Goal: Task Accomplishment & Management: Use online tool/utility

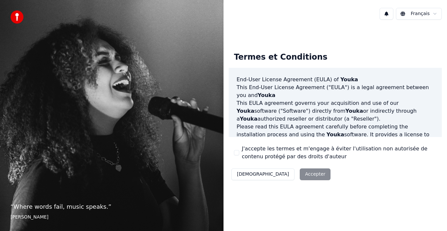
click at [269, 152] on label "J'accepte les termes et m'engage à éviter l'utilisation non autorisée de conten…" at bounding box center [339, 153] width 195 height 16
click at [239, 152] on button "J'accepte les termes et m'engage à éviter l'utilisation non autorisée de conten…" at bounding box center [236, 152] width 5 height 5
click at [300, 172] on button "Accepter" at bounding box center [315, 174] width 31 height 12
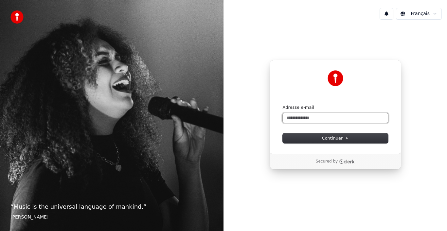
click at [314, 118] on input "Adresse e-mail" at bounding box center [335, 118] width 105 height 10
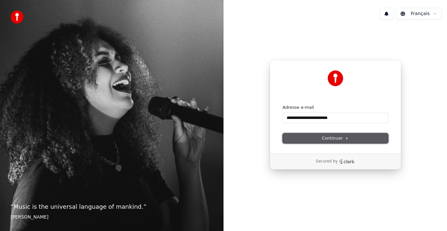
click at [314, 141] on button "Continuer" at bounding box center [335, 138] width 105 height 10
type input "**********"
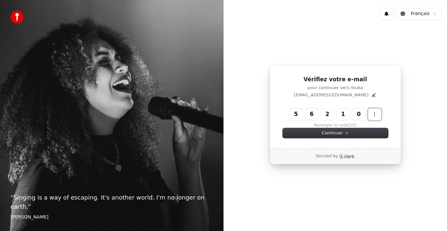
type input "******"
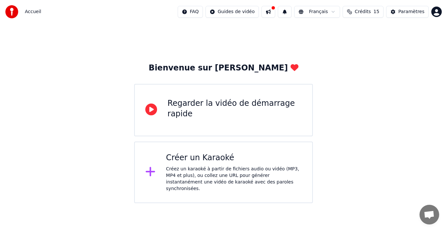
click at [213, 160] on div "Créer un Karaoké" at bounding box center [234, 158] width 136 height 10
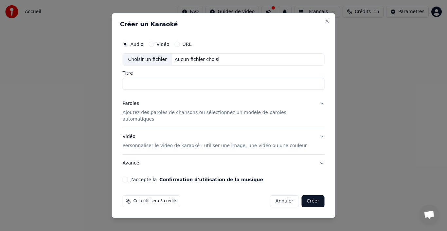
click at [182, 63] on div "Aucun fichier choisi" at bounding box center [197, 59] width 50 height 7
drag, startPoint x: 267, startPoint y: 87, endPoint x: 108, endPoint y: 78, distance: 159.8
click at [108, 78] on body "**********" at bounding box center [223, 101] width 447 height 203
type input "**********"
click at [166, 115] on p "Ajoutez des paroles de chansons ou sélectionnez un modèle de paroles automatiqu…" at bounding box center [219, 116] width 192 height 13
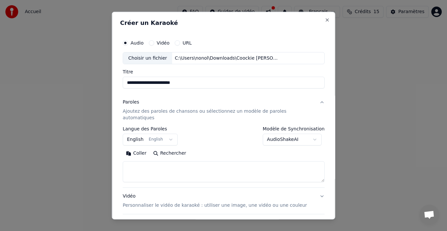
click at [155, 162] on textarea at bounding box center [224, 171] width 202 height 21
click at [172, 133] on body "**********" at bounding box center [223, 101] width 447 height 203
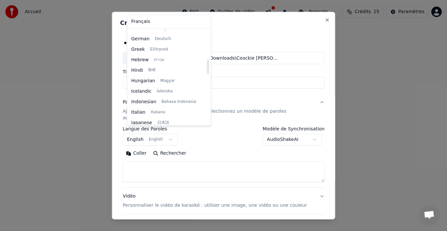
scroll to position [185, 0]
select select "**"
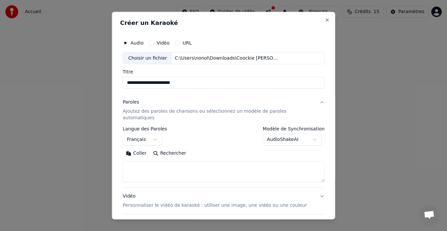
click at [138, 163] on textarea at bounding box center [224, 171] width 202 height 21
paste textarea "**********"
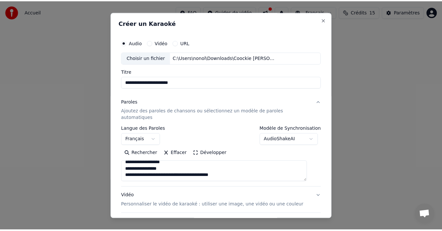
scroll to position [51, 0]
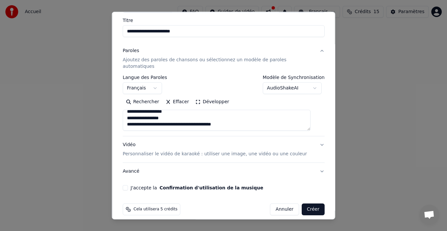
type textarea "**********"
click at [128, 185] on button "J'accepte la Confirmation d'utilisation de la musique" at bounding box center [125, 187] width 5 height 5
click at [304, 203] on button "Créer" at bounding box center [313, 209] width 23 height 12
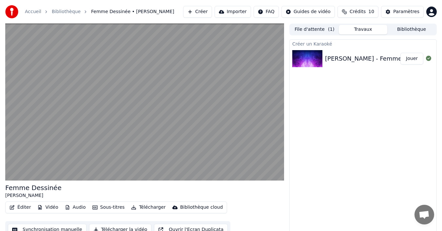
scroll to position [7, 0]
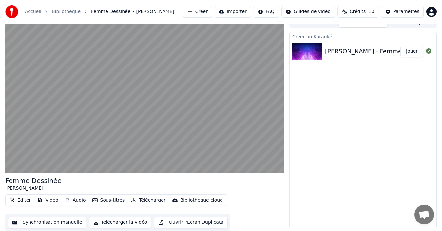
click at [35, 221] on button "Synchronisation manuelle" at bounding box center [47, 222] width 79 height 12
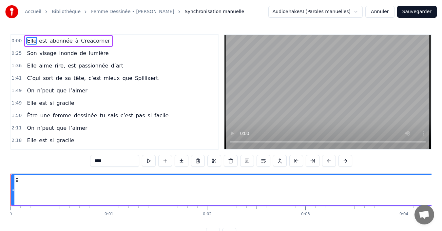
click at [14, 39] on span "0:00" at bounding box center [16, 41] width 10 height 7
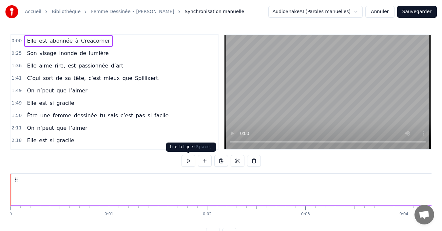
click at [190, 161] on button at bounding box center [188, 161] width 14 height 12
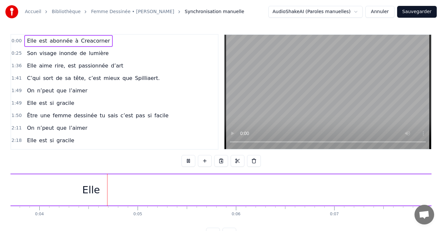
scroll to position [0, 382]
click at [190, 161] on button at bounding box center [188, 161] width 14 height 12
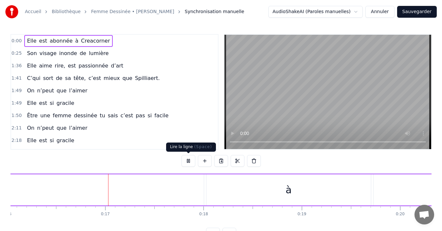
scroll to position [0, 1586]
click at [188, 159] on button at bounding box center [188, 161] width 14 height 12
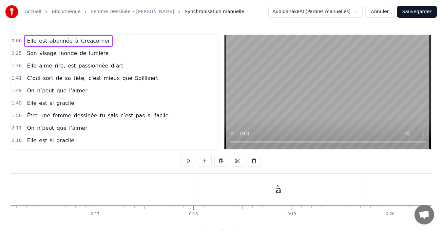
drag, startPoint x: 169, startPoint y: 191, endPoint x: 196, endPoint y: 192, distance: 26.5
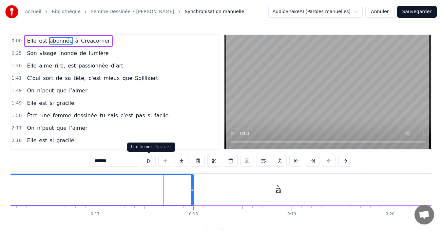
click at [148, 159] on button at bounding box center [149, 161] width 14 height 12
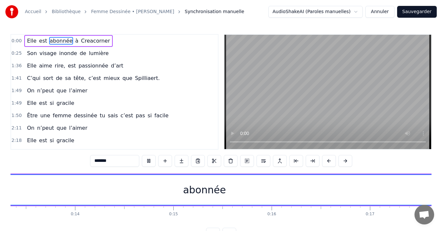
scroll to position [0, 1258]
click at [117, 189] on div "abonnée" at bounding box center [257, 190] width 527 height 30
drag, startPoint x: 117, startPoint y: 189, endPoint x: 89, endPoint y: 189, distance: 27.5
click at [89, 189] on div "abonnée" at bounding box center [257, 190] width 527 height 30
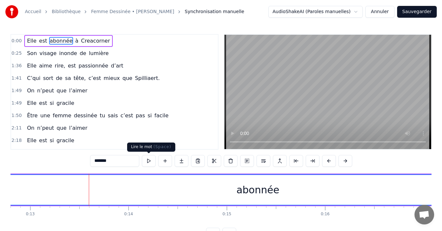
click at [147, 163] on button at bounding box center [149, 161] width 14 height 12
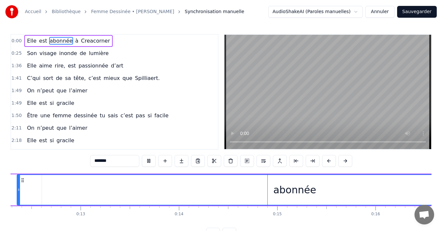
drag, startPoint x: 45, startPoint y: 192, endPoint x: 16, endPoint y: 191, distance: 28.2
click at [17, 191] on icon at bounding box center [18, 189] width 3 height 5
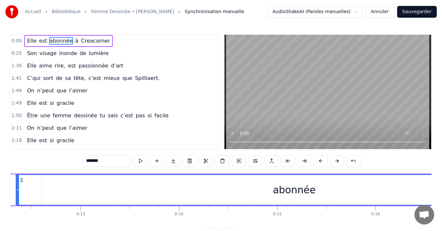
scroll to position [0, 1180]
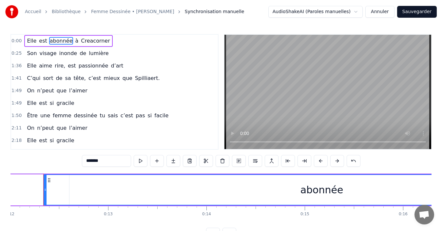
click at [27, 42] on span "Elle" at bounding box center [31, 41] width 11 height 8
type input "****"
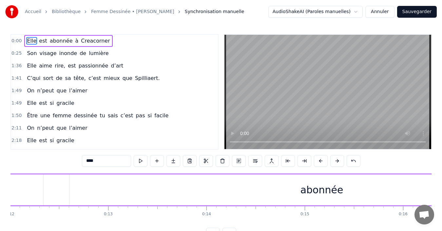
drag, startPoint x: 44, startPoint y: 191, endPoint x: 36, endPoint y: 191, distance: 7.5
click at [36, 191] on div "Elle est abonnée à Creacorner" at bounding box center [92, 190] width 2523 height 32
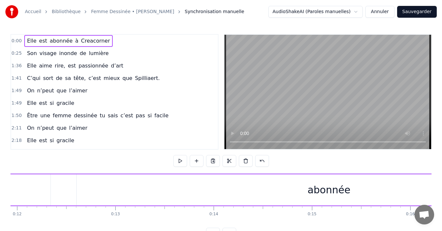
scroll to position [0, 1172]
click at [182, 159] on button at bounding box center [180, 161] width 14 height 12
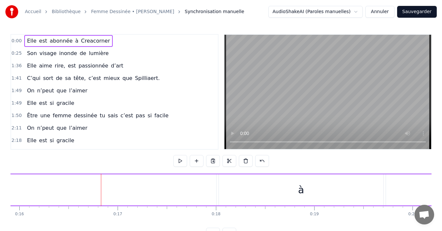
click at [26, 39] on span "Elle" at bounding box center [31, 41] width 11 height 8
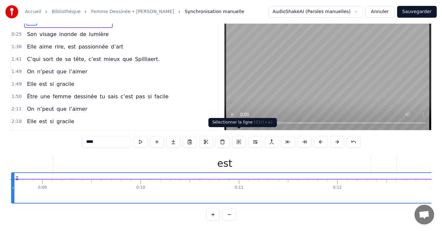
scroll to position [0, 853]
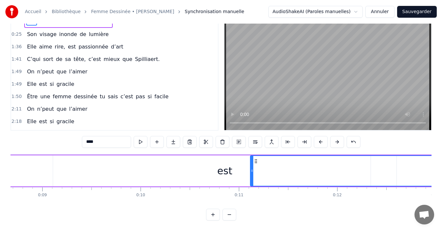
drag, startPoint x: 17, startPoint y: 180, endPoint x: 269, endPoint y: 151, distance: 253.8
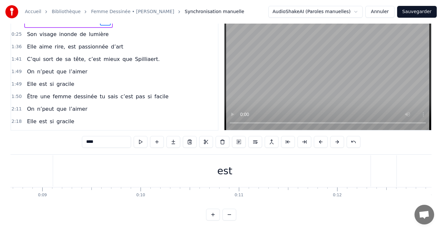
click at [59, 166] on div "est" at bounding box center [224, 170] width 343 height 31
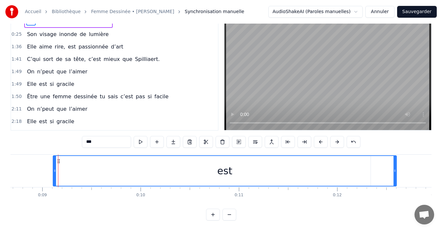
scroll to position [0, 0]
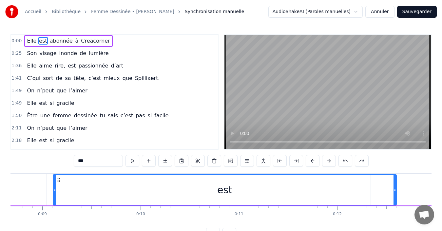
click at [28, 40] on span "Elle" at bounding box center [31, 41] width 11 height 8
type input "****"
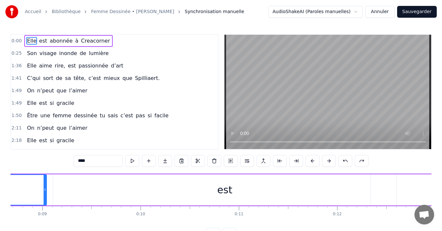
click at [16, 41] on span "0:00" at bounding box center [16, 41] width 10 height 7
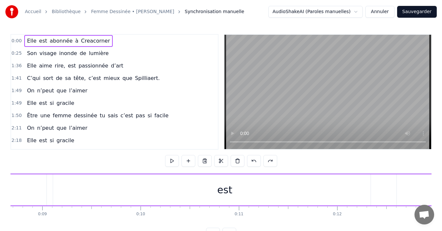
click at [16, 41] on span "0:00" at bounding box center [16, 41] width 10 height 7
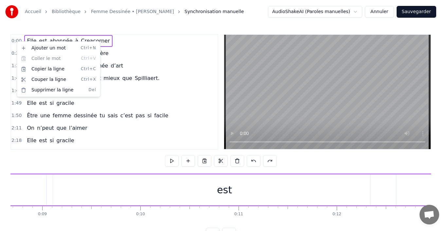
click at [7, 40] on html "Accueil Bibliothèque Femme Dessinée • Françoise Synchronisation manuelle AudioS…" at bounding box center [223, 125] width 447 height 250
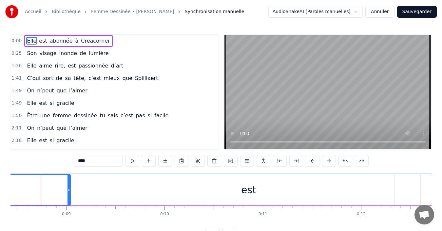
scroll to position [0, 826]
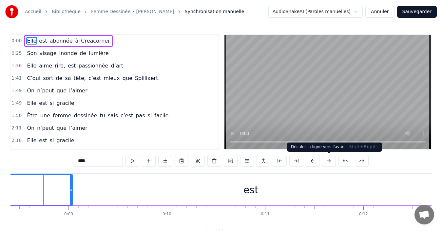
click at [326, 161] on button at bounding box center [329, 161] width 14 height 12
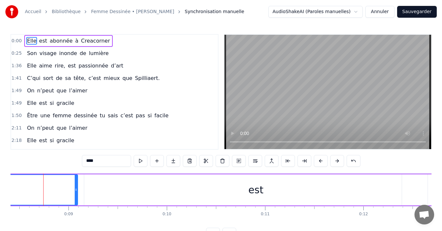
click at [326, 161] on button at bounding box center [321, 161] width 14 height 12
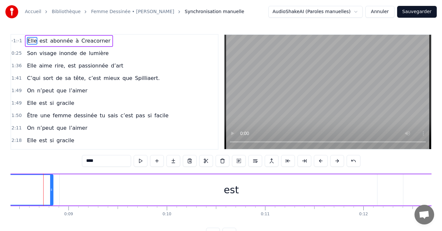
click at [326, 161] on button at bounding box center [321, 161] width 14 height 12
click at [70, 46] on div "Elle est abonnée à Creacorner" at bounding box center [69, 41] width 88 height 12
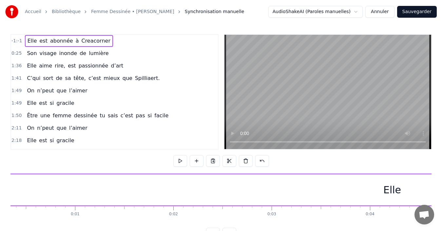
scroll to position [0, 0]
drag, startPoint x: 61, startPoint y: 179, endPoint x: 397, endPoint y: 192, distance: 335.6
click at [397, 192] on div "Elle" at bounding box center [426, 189] width 888 height 31
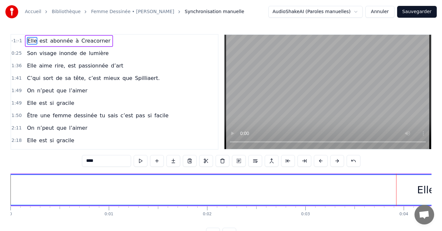
click at [424, 191] on div "Elle" at bounding box center [426, 189] width 18 height 15
drag, startPoint x: 43, startPoint y: 191, endPoint x: 108, endPoint y: 191, distance: 65.5
click at [108, 191] on div "Elle" at bounding box center [45, 190] width 887 height 30
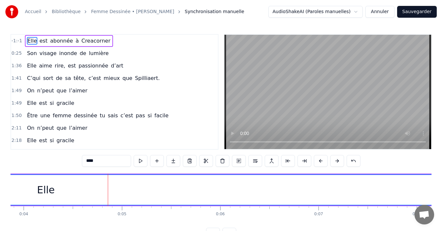
click at [155, 195] on div "Elle" at bounding box center [45, 190] width 887 height 30
click at [213, 194] on div "Elle" at bounding box center [45, 190] width 887 height 30
click at [15, 38] on span "-1:-1" at bounding box center [16, 41] width 11 height 7
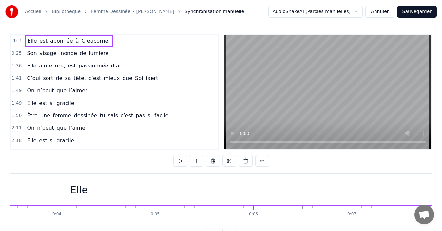
click at [15, 38] on span "-1:-1" at bounding box center [16, 41] width 11 height 7
click at [25, 174] on div "Elle" at bounding box center [426, 189] width 888 height 31
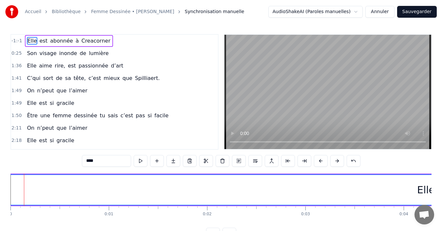
click at [31, 40] on span "Elle" at bounding box center [32, 41] width 11 height 8
drag, startPoint x: 12, startPoint y: 205, endPoint x: 94, endPoint y: 190, distance: 82.6
click at [94, 190] on div "Elle" at bounding box center [426, 189] width 888 height 31
drag, startPoint x: 424, startPoint y: 190, endPoint x: 447, endPoint y: 184, distance: 23.4
click at [442, 184] on html "Accueil Bibliothèque Femme Dessinée • Françoise Synchronisation manuelle AudioS…" at bounding box center [221, 125] width 442 height 250
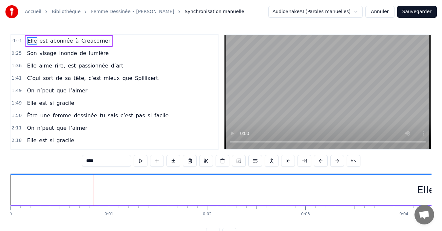
click at [338, 196] on div "Elle" at bounding box center [425, 190] width 887 height 30
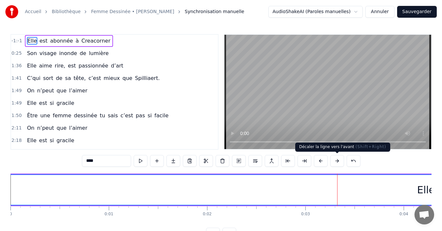
click at [332, 160] on button at bounding box center [337, 161] width 14 height 12
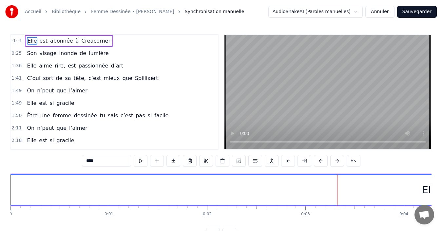
click at [332, 160] on button at bounding box center [337, 161] width 14 height 12
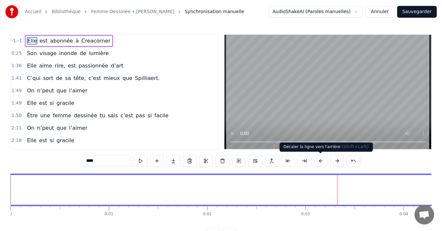
click at [321, 160] on button at bounding box center [321, 161] width 14 height 12
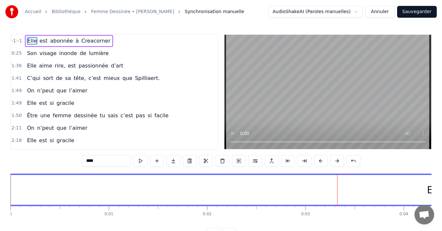
click at [321, 160] on button at bounding box center [321, 161] width 14 height 12
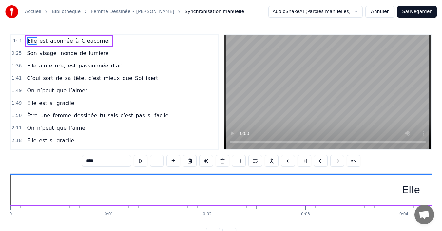
click at [321, 160] on button at bounding box center [321, 161] width 14 height 12
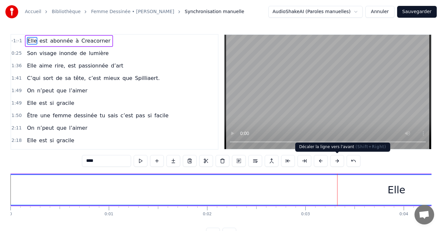
click at [337, 161] on button at bounding box center [337, 161] width 14 height 12
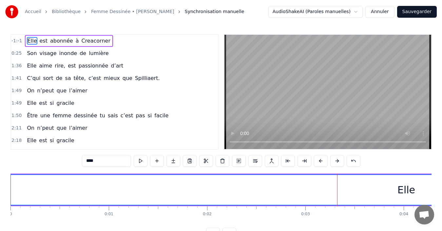
click at [337, 161] on button at bounding box center [337, 161] width 14 height 12
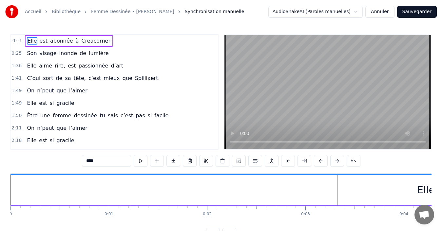
click at [337, 161] on button at bounding box center [337, 161] width 14 height 12
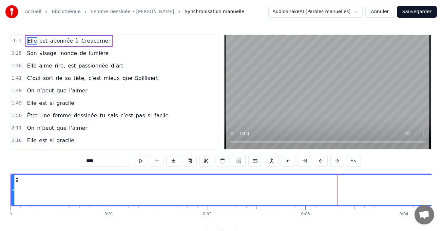
click at [337, 161] on button at bounding box center [337, 161] width 14 height 12
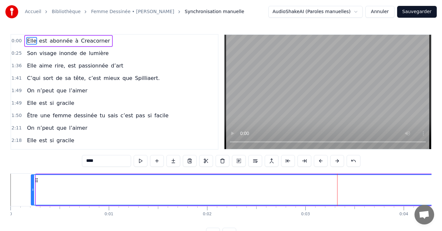
click at [337, 161] on button at bounding box center [337, 161] width 14 height 12
drag, startPoint x: 47, startPoint y: 191, endPoint x: 69, endPoint y: 190, distance: 22.3
click at [69, 190] on icon at bounding box center [69, 189] width 3 height 5
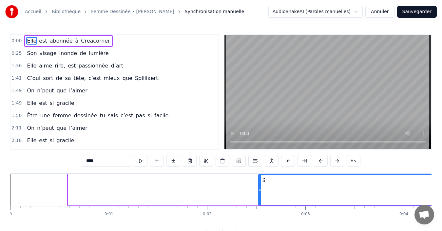
drag, startPoint x: 69, startPoint y: 190, endPoint x: 259, endPoint y: 191, distance: 190.0
click at [259, 191] on icon at bounding box center [259, 189] width 3 height 5
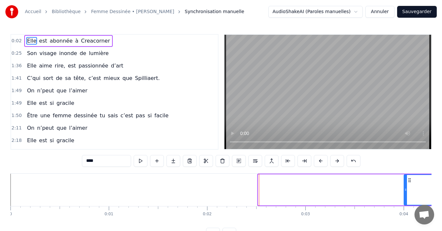
drag, startPoint x: 259, startPoint y: 191, endPoint x: 405, endPoint y: 185, distance: 145.9
click at [405, 185] on div at bounding box center [405, 190] width 3 height 30
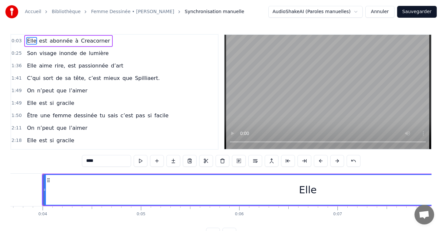
scroll to position [0, 361]
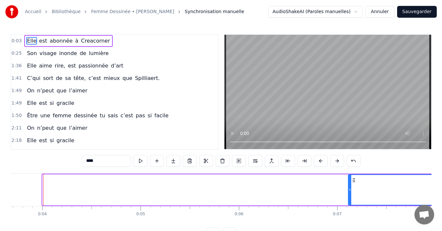
drag, startPoint x: 43, startPoint y: 190, endPoint x: 348, endPoint y: 188, distance: 305.6
click at [348, 188] on icon at bounding box center [349, 189] width 3 height 5
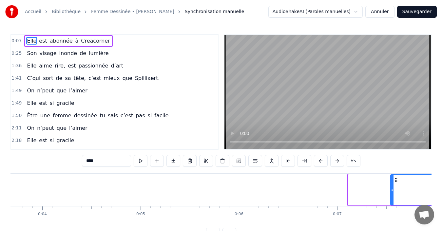
drag, startPoint x: 348, startPoint y: 189, endPoint x: 391, endPoint y: 190, distance: 42.3
click at [391, 190] on icon at bounding box center [392, 189] width 3 height 5
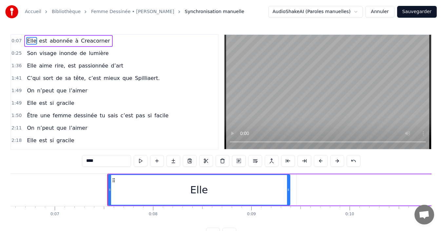
scroll to position [0, 664]
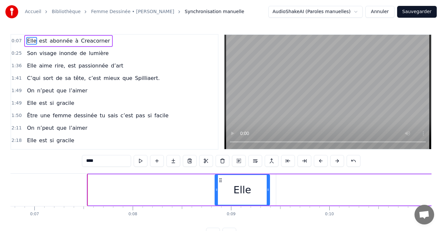
drag, startPoint x: 89, startPoint y: 188, endPoint x: 216, endPoint y: 197, distance: 127.4
click at [216, 197] on div at bounding box center [216, 190] width 3 height 30
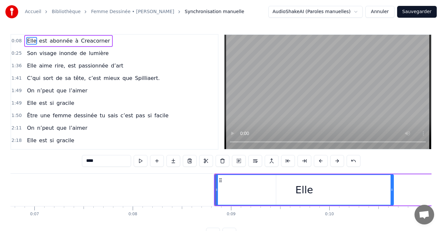
drag, startPoint x: 268, startPoint y: 190, endPoint x: 392, endPoint y: 188, distance: 123.8
click at [392, 188] on icon at bounding box center [391, 189] width 3 height 5
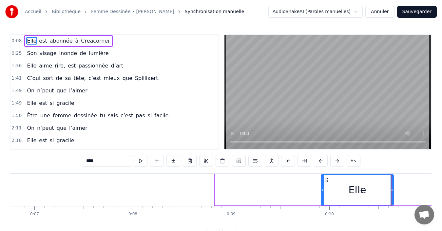
drag, startPoint x: 216, startPoint y: 191, endPoint x: 322, endPoint y: 192, distance: 106.1
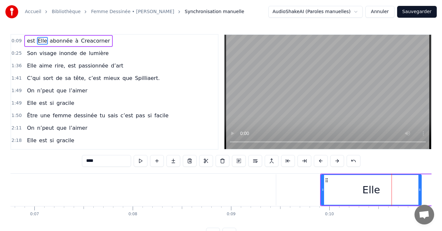
drag, startPoint x: 392, startPoint y: 189, endPoint x: 420, endPoint y: 186, distance: 28.1
click at [420, 186] on div at bounding box center [419, 190] width 3 height 30
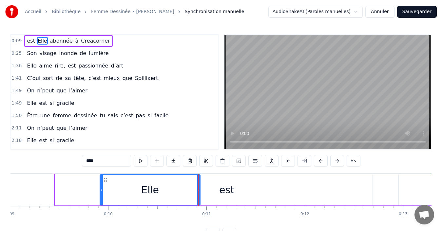
scroll to position [0, 845]
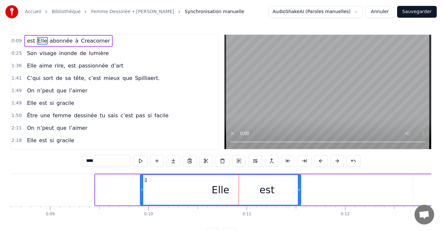
drag, startPoint x: 238, startPoint y: 189, endPoint x: 298, endPoint y: 185, distance: 60.4
click at [298, 185] on div at bounding box center [299, 190] width 3 height 30
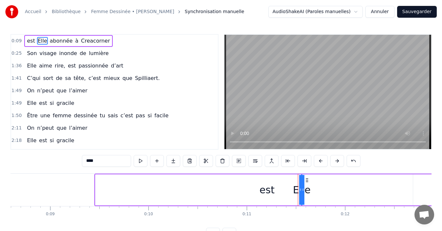
drag, startPoint x: 141, startPoint y: 190, endPoint x: 330, endPoint y: 195, distance: 189.1
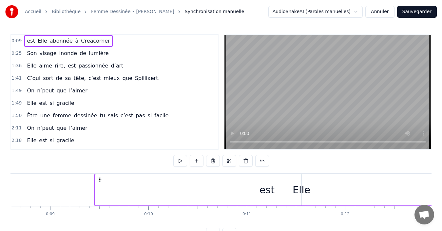
click at [301, 190] on div "Elle" at bounding box center [301, 189] width 18 height 15
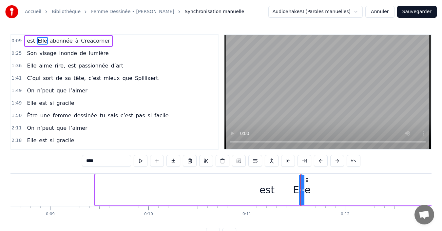
drag, startPoint x: 303, startPoint y: 190, endPoint x: 335, endPoint y: 187, distance: 32.3
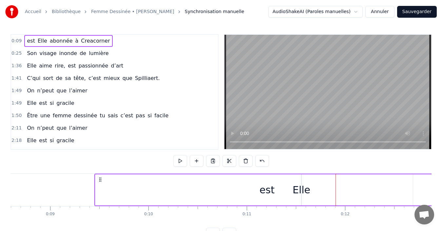
click at [300, 191] on div "Elle" at bounding box center [301, 189] width 18 height 15
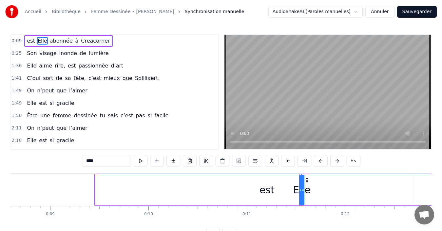
drag, startPoint x: 301, startPoint y: 191, endPoint x: 271, endPoint y: 192, distance: 30.2
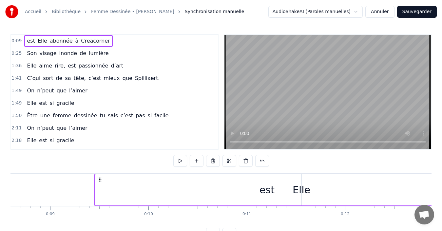
click at [301, 190] on div "Elle" at bounding box center [301, 189] width 18 height 15
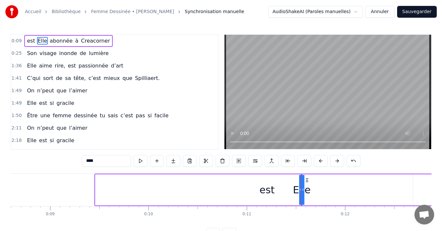
click at [307, 179] on icon at bounding box center [306, 180] width 5 height 5
drag, startPoint x: 304, startPoint y: 187, endPoint x: 329, endPoint y: 186, distance: 24.6
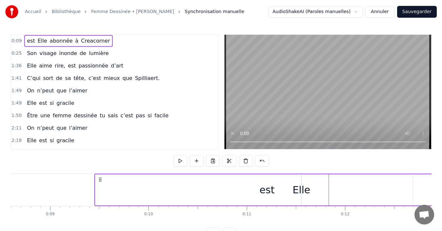
click at [299, 193] on div "Elle" at bounding box center [301, 189] width 18 height 15
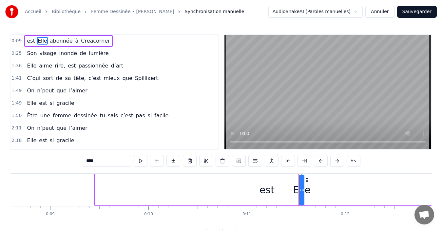
click at [299, 193] on div "Elle" at bounding box center [302, 189] width 18 height 15
drag, startPoint x: 300, startPoint y: 189, endPoint x: 307, endPoint y: 190, distance: 7.2
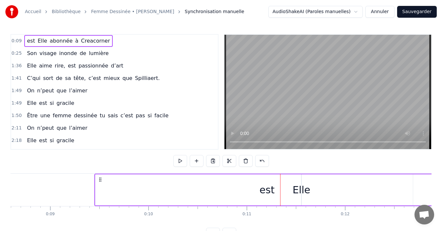
click at [302, 191] on div "Elle" at bounding box center [301, 189] width 18 height 15
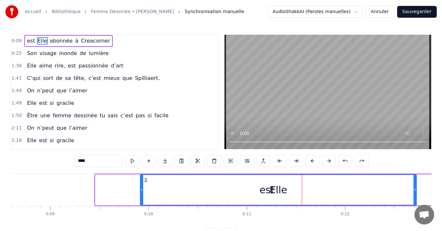
drag, startPoint x: 300, startPoint y: 190, endPoint x: 415, endPoint y: 189, distance: 115.6
click at [415, 189] on icon at bounding box center [414, 189] width 3 height 5
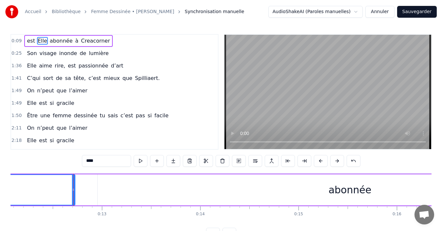
scroll to position [0, 1216]
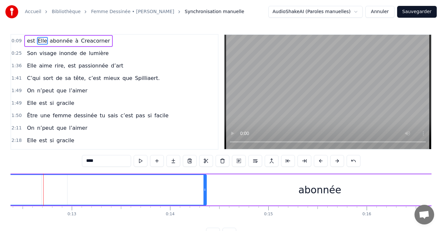
drag, startPoint x: 42, startPoint y: 192, endPoint x: 209, endPoint y: 187, distance: 166.8
click at [206, 187] on div at bounding box center [204, 190] width 3 height 30
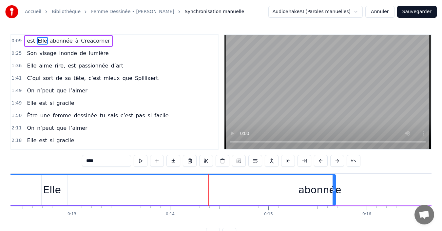
drag, startPoint x: 209, startPoint y: 187, endPoint x: 333, endPoint y: 184, distance: 123.9
click at [333, 184] on div at bounding box center [333, 190] width 3 height 30
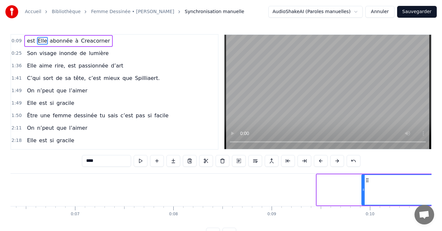
scroll to position [0, 784]
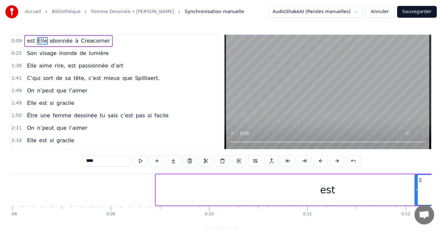
drag, startPoint x: 202, startPoint y: 190, endPoint x: 416, endPoint y: 196, distance: 214.0
click at [416, 196] on div at bounding box center [416, 190] width 3 height 30
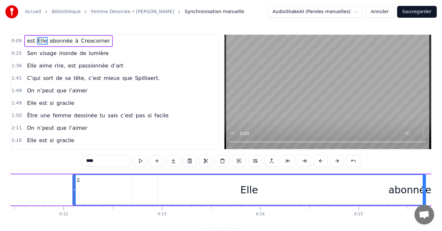
scroll to position [0, 1157]
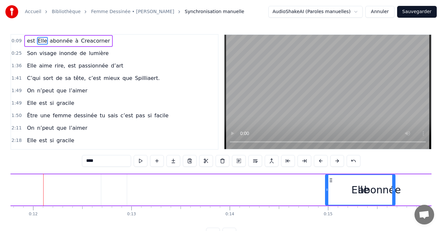
drag, startPoint x: 44, startPoint y: 189, endPoint x: 327, endPoint y: 186, distance: 283.0
drag, startPoint x: 28, startPoint y: 41, endPoint x: 66, endPoint y: 41, distance: 37.7
click at [66, 41] on div "est abonnée Elle à Creacorner" at bounding box center [68, 41] width 88 height 12
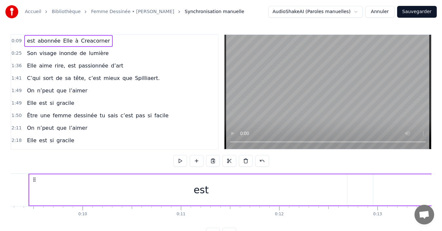
scroll to position [0, 896]
drag, startPoint x: 28, startPoint y: 43, endPoint x: 68, endPoint y: 42, distance: 40.3
click at [68, 42] on div "est abonnée Elle à Creacorner" at bounding box center [68, 41] width 88 height 12
click at [26, 42] on span "est" at bounding box center [30, 41] width 9 height 8
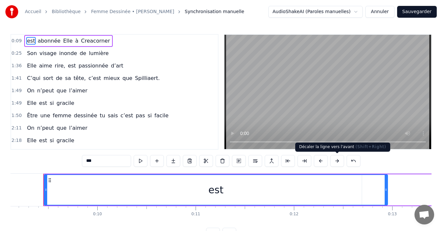
click at [338, 160] on button at bounding box center [337, 161] width 14 height 12
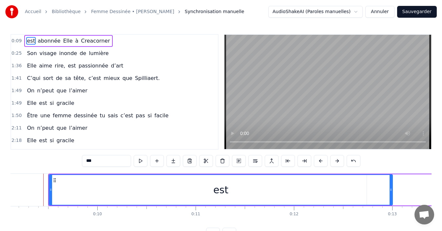
click at [338, 160] on button at bounding box center [337, 161] width 14 height 12
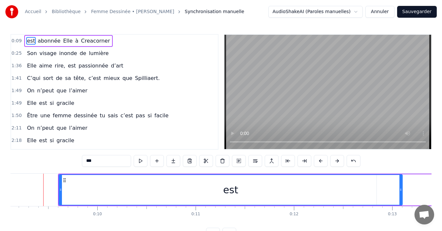
click at [338, 160] on button at bounding box center [337, 161] width 14 height 12
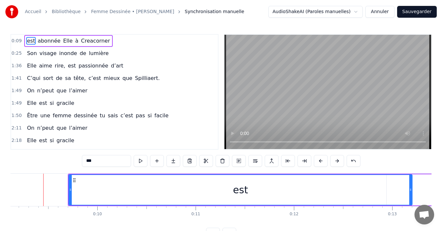
click at [338, 160] on button at bounding box center [337, 161] width 14 height 12
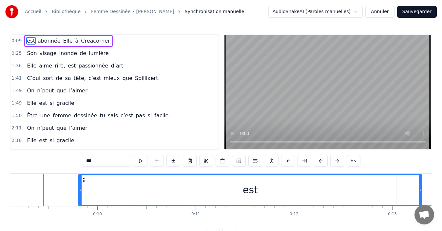
click at [338, 160] on button at bounding box center [337, 161] width 14 height 12
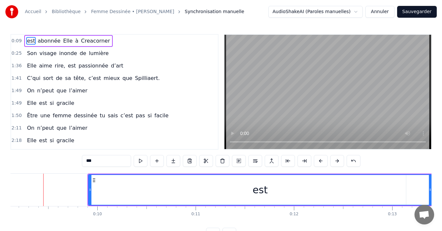
click at [338, 160] on button at bounding box center [337, 161] width 14 height 12
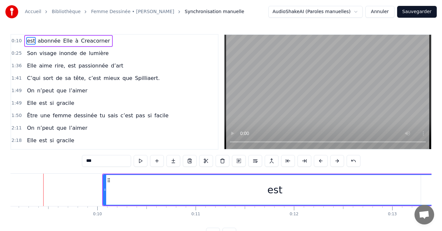
click at [338, 160] on button at bounding box center [337, 161] width 14 height 12
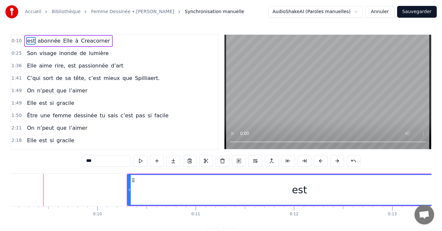
click at [338, 160] on button at bounding box center [337, 161] width 14 height 12
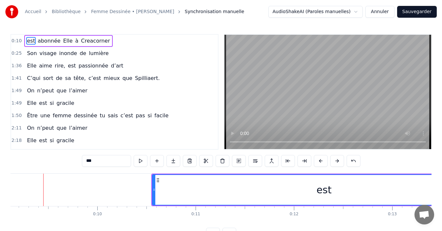
click at [338, 160] on button at bounding box center [337, 161] width 14 height 12
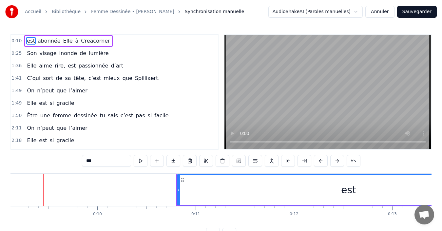
click at [338, 160] on button at bounding box center [337, 161] width 14 height 12
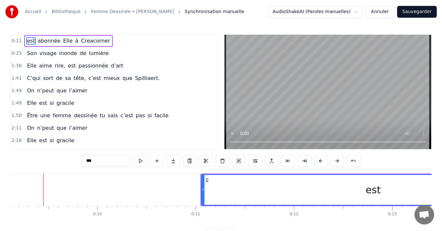
click at [338, 160] on button at bounding box center [337, 161] width 14 height 12
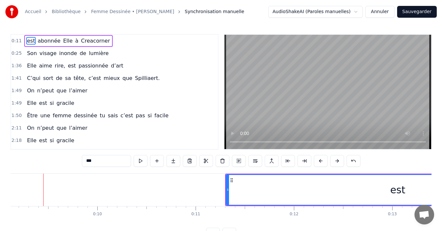
click at [338, 160] on button at bounding box center [337, 161] width 14 height 12
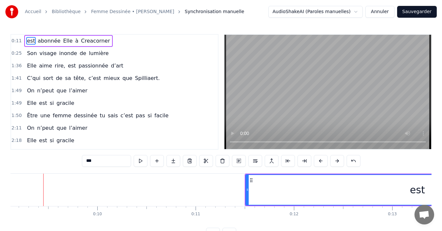
click at [338, 160] on button at bounding box center [337, 161] width 14 height 12
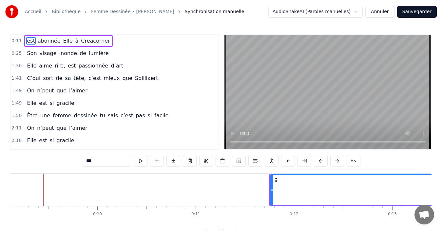
click at [338, 160] on button at bounding box center [337, 161] width 14 height 12
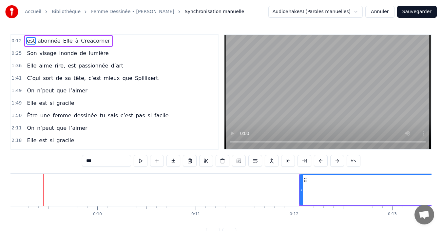
click at [338, 160] on button at bounding box center [337, 161] width 14 height 12
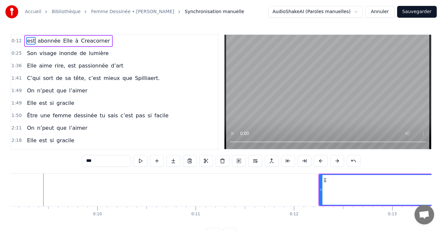
click at [338, 160] on button at bounding box center [337, 161] width 14 height 12
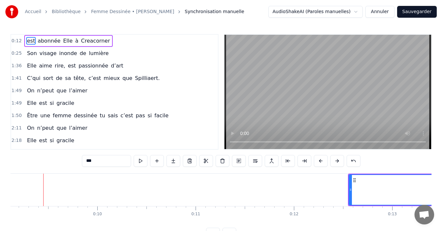
click at [338, 160] on button at bounding box center [337, 161] width 14 height 12
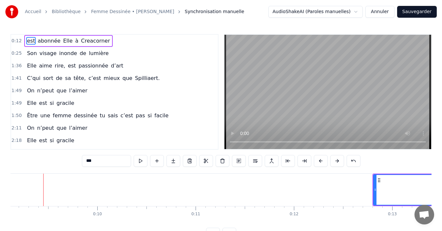
click at [338, 160] on button at bounding box center [337, 161] width 14 height 12
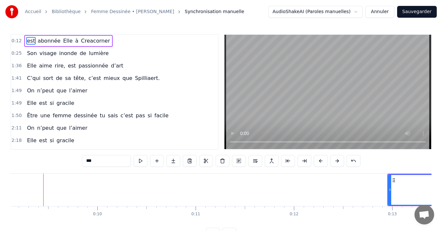
click at [338, 160] on button at bounding box center [337, 161] width 14 height 12
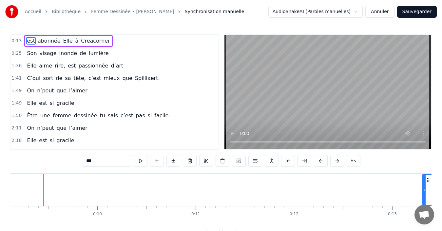
click at [338, 160] on button at bounding box center [337, 161] width 14 height 12
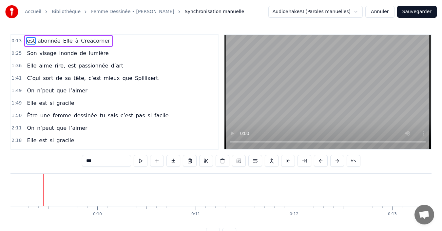
click at [338, 160] on button at bounding box center [337, 161] width 14 height 12
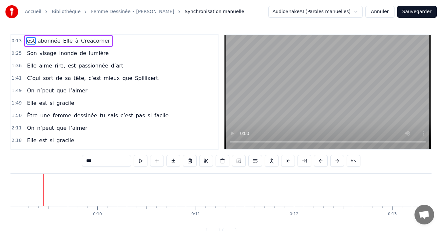
click at [338, 160] on button at bounding box center [337, 161] width 14 height 12
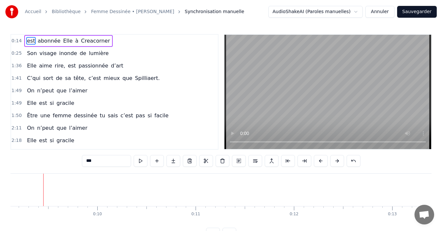
click at [338, 160] on button at bounding box center [337, 161] width 14 height 12
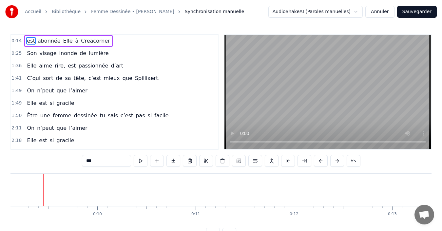
click at [338, 160] on button at bounding box center [337, 161] width 14 height 12
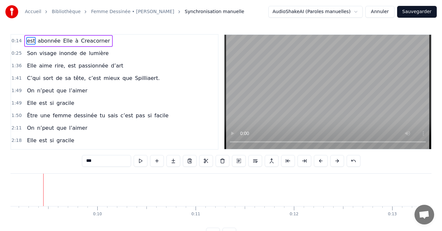
click at [338, 160] on button at bounding box center [337, 161] width 14 height 12
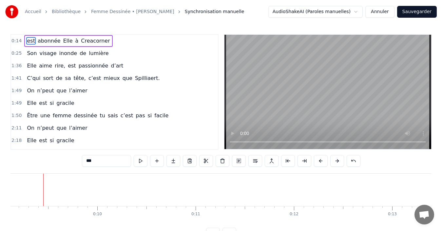
click at [338, 160] on button at bounding box center [337, 161] width 14 height 12
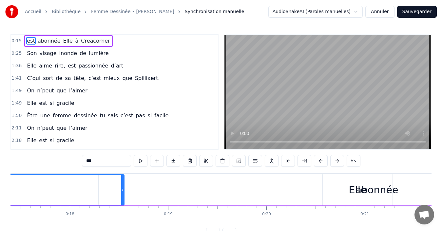
scroll to position [0, 1649]
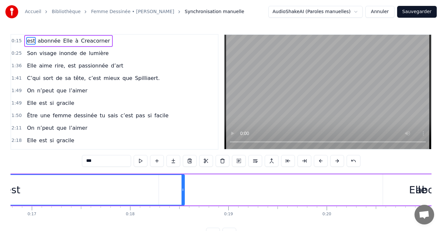
click at [394, 181] on div "Elle" at bounding box center [418, 189] width 70 height 31
type input "****"
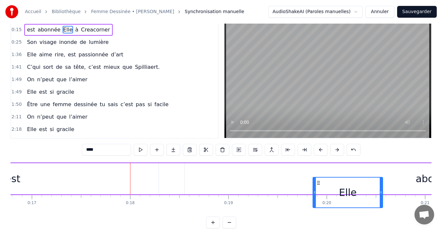
scroll to position [23, 0]
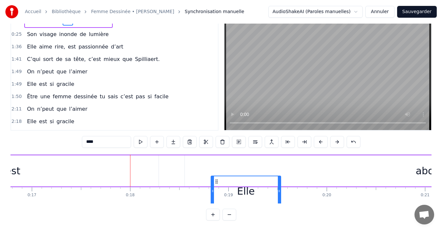
drag, startPoint x: 389, startPoint y: 178, endPoint x: 118, endPoint y: 160, distance: 271.8
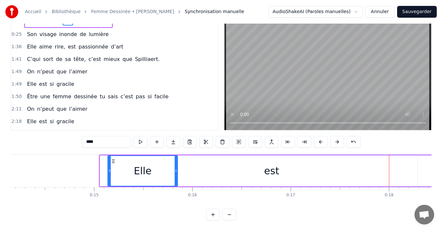
scroll to position [0, 1388]
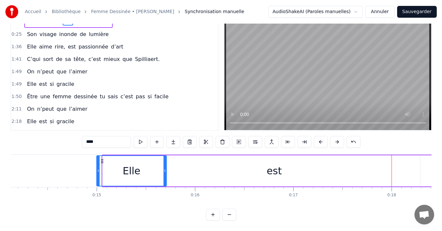
drag, startPoint x: 215, startPoint y: 158, endPoint x: 100, endPoint y: 158, distance: 114.3
click at [100, 159] on icon at bounding box center [102, 161] width 5 height 5
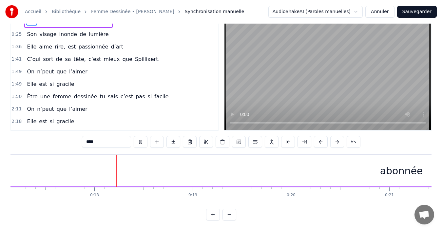
scroll to position [0, 1705]
click at [304, 97] on video at bounding box center [327, 73] width 207 height 114
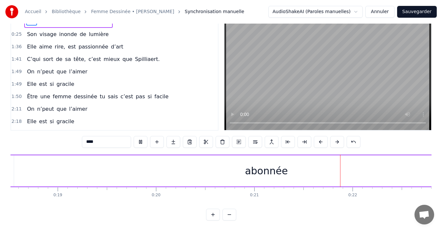
click at [304, 97] on video at bounding box center [327, 73] width 207 height 114
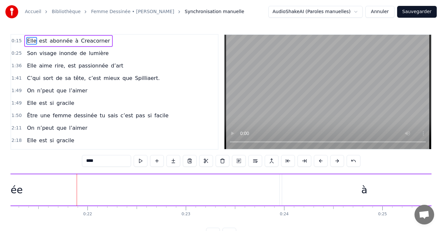
click at [16, 43] on span "0:15" at bounding box center [16, 41] width 10 height 7
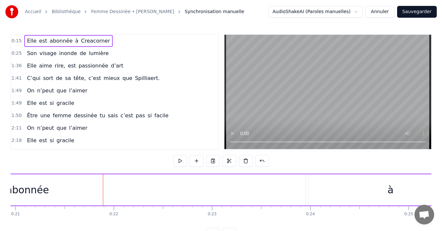
click at [16, 43] on span "0:15" at bounding box center [16, 41] width 10 height 7
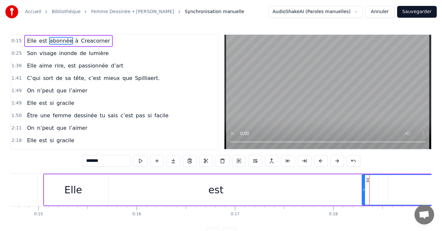
click at [225, 188] on div "est" at bounding box center [215, 189] width 343 height 31
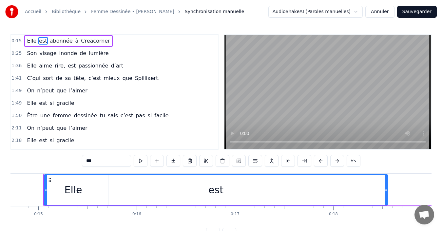
click at [210, 192] on div "est" at bounding box center [215, 189] width 15 height 15
click at [39, 42] on span "est" at bounding box center [42, 41] width 9 height 8
drag, startPoint x: 45, startPoint y: 191, endPoint x: 83, endPoint y: 193, distance: 37.4
click at [83, 193] on div at bounding box center [83, 190] width 3 height 30
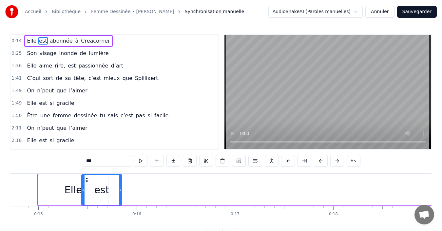
drag, startPoint x: 386, startPoint y: 190, endPoint x: 121, endPoint y: 188, distance: 265.6
click at [121, 188] on icon at bounding box center [120, 189] width 3 height 5
click at [62, 40] on span "abonnée" at bounding box center [61, 41] width 24 height 8
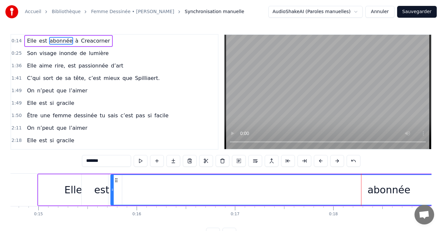
drag, startPoint x: 367, startPoint y: 180, endPoint x: 116, endPoint y: 185, distance: 251.3
click at [116, 185] on div "abonnée" at bounding box center [388, 190] width 555 height 30
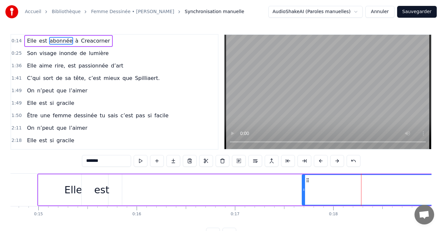
drag, startPoint x: 112, startPoint y: 190, endPoint x: 303, endPoint y: 184, distance: 191.4
click at [303, 184] on div at bounding box center [303, 190] width 3 height 30
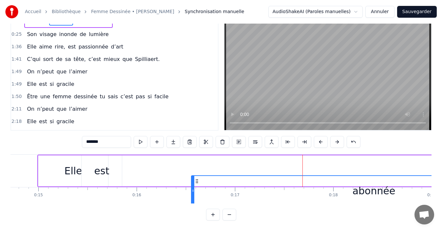
scroll to position [22, 0]
drag, startPoint x: 308, startPoint y: 180, endPoint x: 127, endPoint y: 157, distance: 182.9
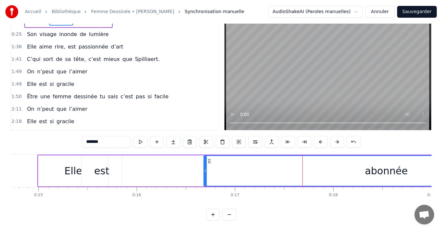
click at [70, 170] on div "Elle" at bounding box center [73, 170] width 18 height 15
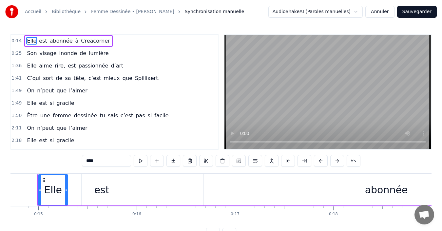
drag, startPoint x: 107, startPoint y: 197, endPoint x: 67, endPoint y: 198, distance: 40.3
click at [67, 198] on div at bounding box center [66, 190] width 3 height 30
click at [96, 191] on div "est" at bounding box center [101, 189] width 15 height 15
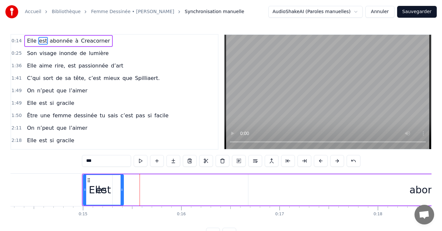
scroll to position [0, 1398]
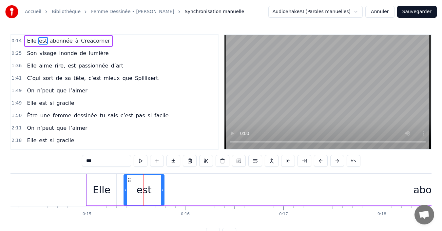
drag, startPoint x: 86, startPoint y: 180, endPoint x: 129, endPoint y: 179, distance: 42.3
click at [129, 179] on icon at bounding box center [129, 180] width 5 height 5
drag, startPoint x: 161, startPoint y: 189, endPoint x: 145, endPoint y: 191, distance: 16.5
click at [145, 191] on icon at bounding box center [146, 189] width 3 height 5
drag, startPoint x: 370, startPoint y: 189, endPoint x: 269, endPoint y: 189, distance: 100.6
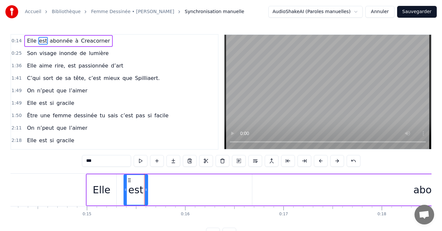
click at [287, 193] on div "abonnée" at bounding box center [434, 189] width 365 height 31
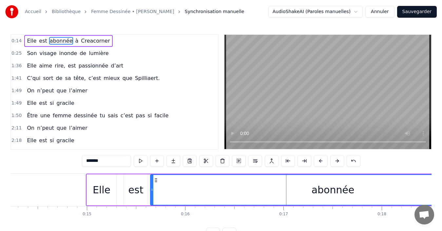
drag, startPoint x: 257, startPoint y: 180, endPoint x: 155, endPoint y: 187, distance: 102.1
click at [155, 187] on div "abonnée" at bounding box center [333, 190] width 364 height 30
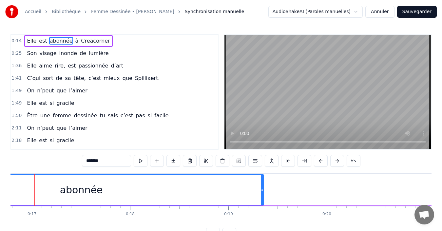
scroll to position [0, 1609]
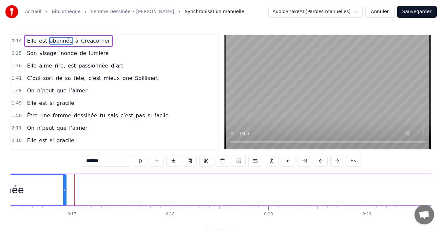
drag, startPoint x: 302, startPoint y: 189, endPoint x: 65, endPoint y: 193, distance: 237.5
click at [65, 193] on div at bounding box center [64, 190] width 3 height 30
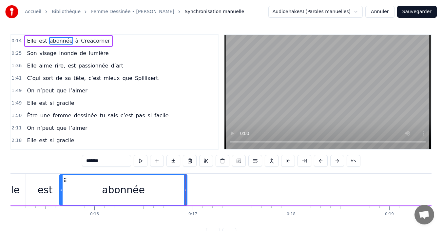
scroll to position [0, 1307]
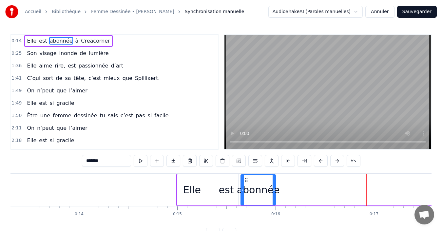
drag, startPoint x: 366, startPoint y: 189, endPoint x: 273, endPoint y: 195, distance: 92.9
click at [273, 195] on div at bounding box center [274, 190] width 3 height 30
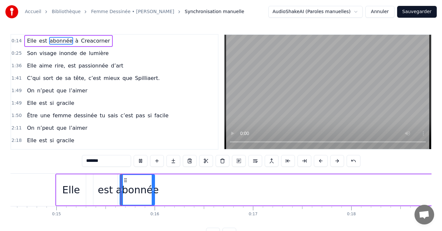
scroll to position [0, 1464]
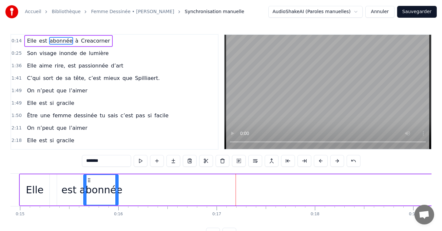
click at [74, 43] on span "à" at bounding box center [76, 41] width 5 height 8
type input "*"
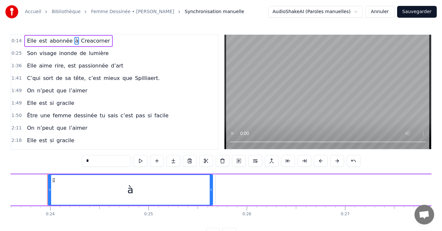
scroll to position [0, 2323]
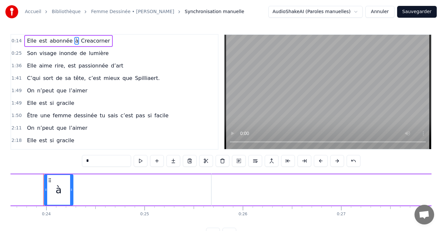
drag, startPoint x: 207, startPoint y: 192, endPoint x: 71, endPoint y: 192, distance: 135.6
click at [71, 192] on div at bounding box center [71, 190] width 3 height 30
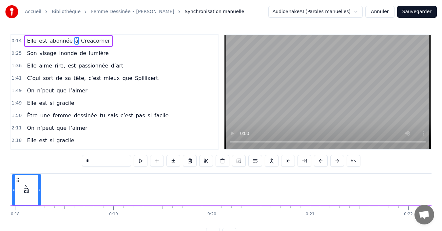
scroll to position [0, 1761]
drag, startPoint x: 50, startPoint y: 180, endPoint x: 27, endPoint y: 188, distance: 24.5
click at [27, 188] on div "à" at bounding box center [35, 190] width 28 height 30
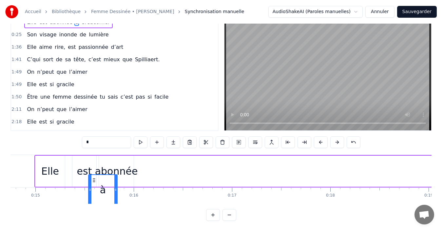
scroll to position [0, 1438]
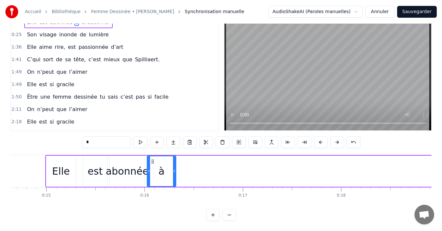
drag, startPoint x: 219, startPoint y: 181, endPoint x: 232, endPoint y: 160, distance: 24.7
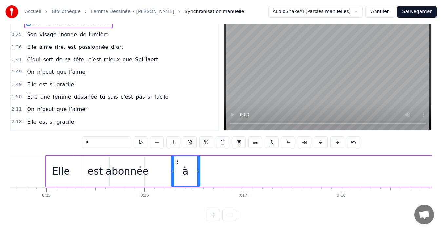
drag, startPoint x: 21, startPoint y: 161, endPoint x: 176, endPoint y: 172, distance: 155.0
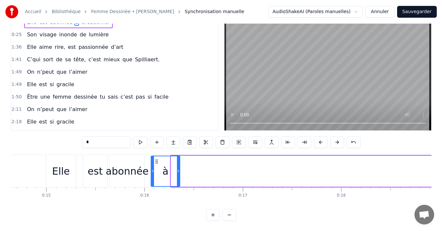
drag, startPoint x: 177, startPoint y: 163, endPoint x: 157, endPoint y: 163, distance: 20.0
click at [157, 163] on circle at bounding box center [157, 163] width 0 height 0
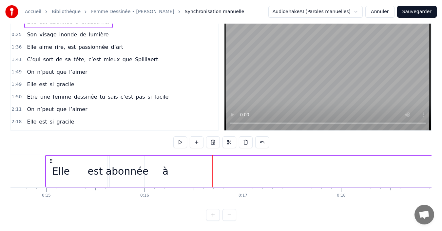
click at [85, 25] on span "Creacorner" at bounding box center [95, 22] width 30 height 8
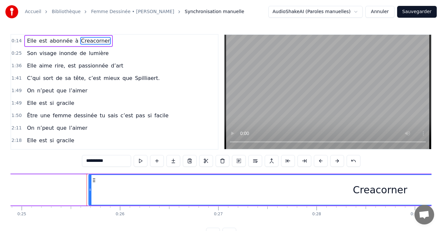
scroll to position [0, 2489]
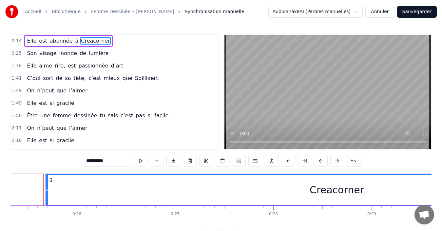
drag, startPoint x: 47, startPoint y: 190, endPoint x: 70, endPoint y: 175, distance: 28.2
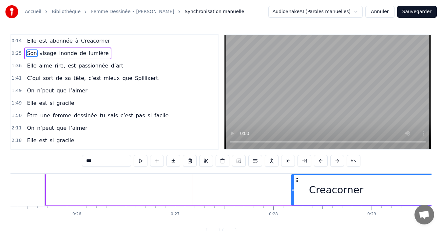
drag, startPoint x: 47, startPoint y: 190, endPoint x: 292, endPoint y: 195, distance: 245.0
click at [292, 195] on div at bounding box center [293, 190] width 3 height 30
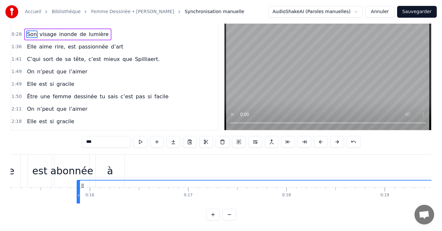
scroll to position [0, 1492]
drag, startPoint x: 297, startPoint y: 180, endPoint x: 137, endPoint y: 155, distance: 161.8
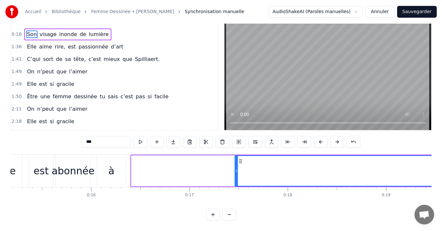
drag, startPoint x: 133, startPoint y: 166, endPoint x: 236, endPoint y: 169, distance: 103.5
click at [236, 169] on div at bounding box center [236, 171] width 3 height 30
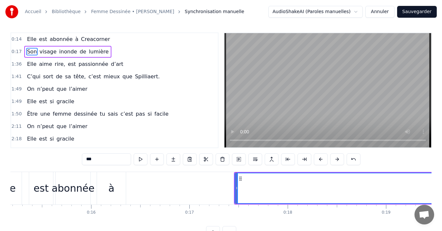
scroll to position [0, 0]
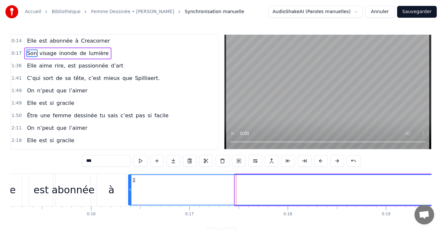
drag, startPoint x: 239, startPoint y: 181, endPoint x: 133, endPoint y: 186, distance: 106.6
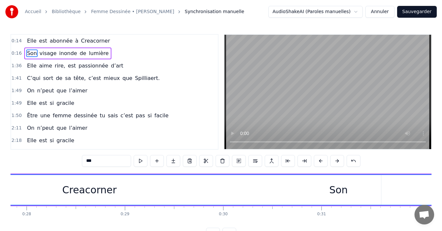
scroll to position [0, 2695]
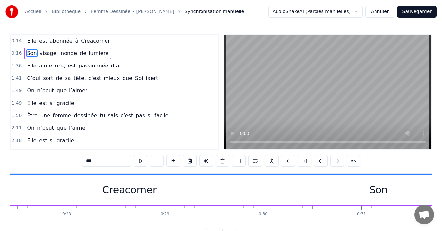
click at [119, 190] on div "Son" at bounding box center [378, 190] width 2907 height 30
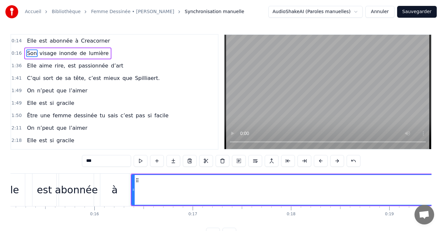
scroll to position [0, 1448]
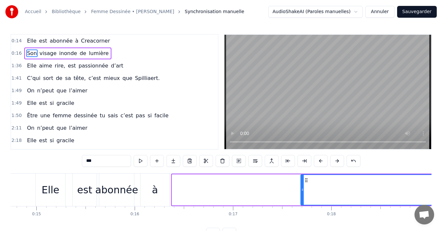
drag, startPoint x: 173, startPoint y: 189, endPoint x: 301, endPoint y: 188, distance: 128.7
click at [301, 188] on icon at bounding box center [302, 189] width 3 height 5
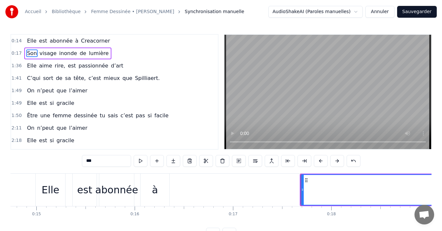
click at [92, 41] on span "Creacorner" at bounding box center [95, 41] width 30 height 8
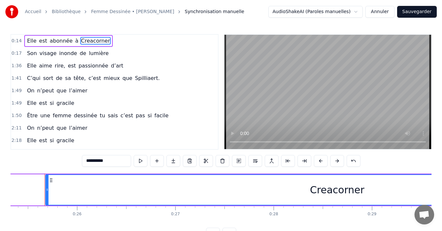
scroll to position [0, 2490]
drag, startPoint x: 46, startPoint y: 189, endPoint x: 145, endPoint y: 190, distance: 98.9
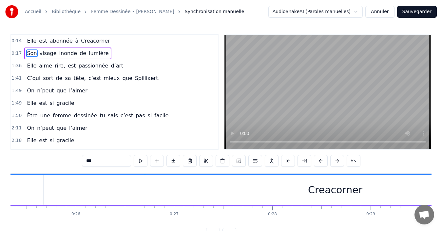
click at [90, 43] on span "Creacorner" at bounding box center [95, 41] width 30 height 8
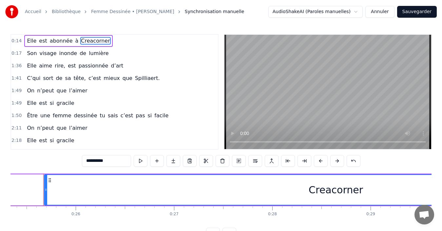
drag, startPoint x: 46, startPoint y: 189, endPoint x: 168, endPoint y: 193, distance: 122.9
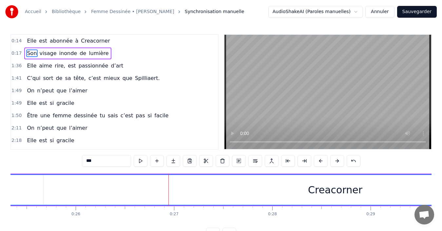
click at [85, 40] on span "Creacorner" at bounding box center [95, 41] width 30 height 8
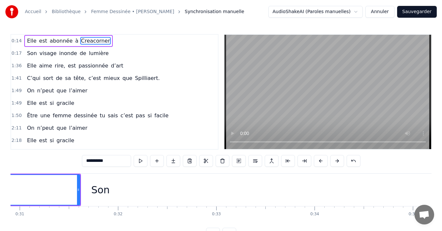
scroll to position [0, 2997]
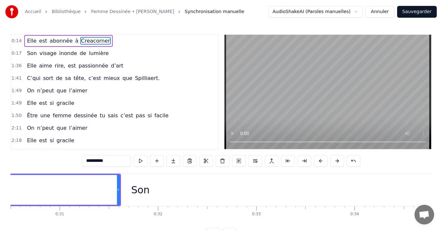
drag, startPoint x: 118, startPoint y: 190, endPoint x: 54, endPoint y: 191, distance: 64.5
click at [54, 191] on div "Son" at bounding box center [140, 190] width 2778 height 32
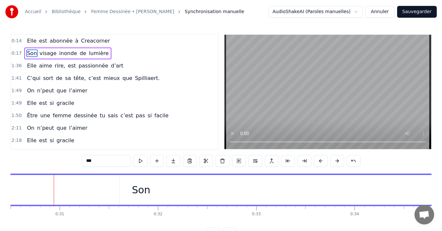
click at [89, 41] on span "Creacorner" at bounding box center [95, 41] width 30 height 8
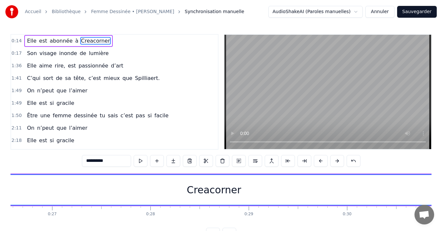
scroll to position [0, 2490]
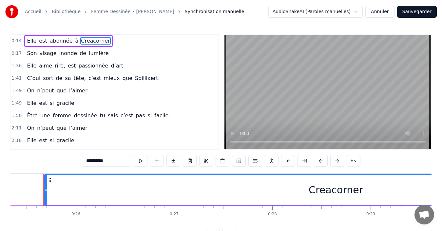
drag, startPoint x: 50, startPoint y: 179, endPoint x: 15, endPoint y: 182, distance: 35.2
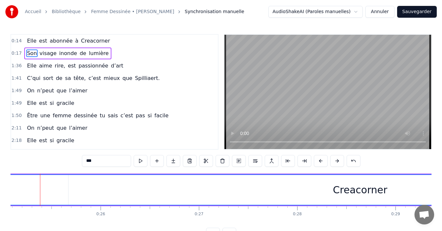
scroll to position [0, 2461]
click at [88, 44] on span "Creacorner" at bounding box center [95, 41] width 30 height 8
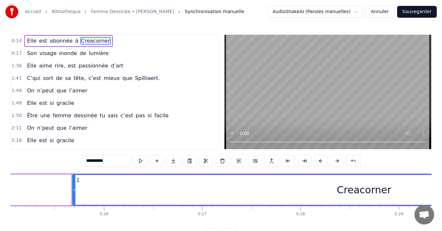
drag, startPoint x: 77, startPoint y: 180, endPoint x: 39, endPoint y: 185, distance: 37.7
type input "***"
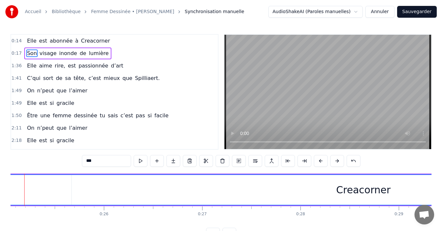
scroll to position [0, 2442]
click at [91, 45] on div "Elle est abonnée à Creacorner" at bounding box center [68, 41] width 88 height 12
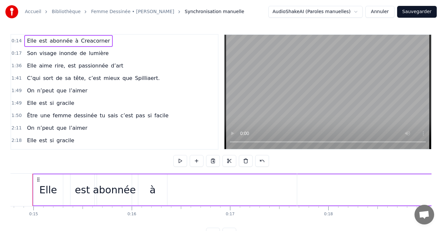
scroll to position [0, 1440]
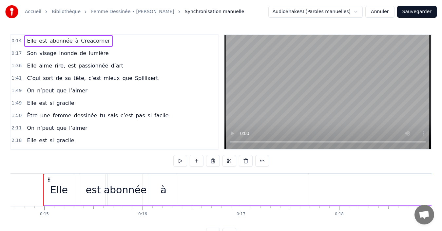
click at [85, 42] on span "Creacorner" at bounding box center [95, 41] width 30 height 8
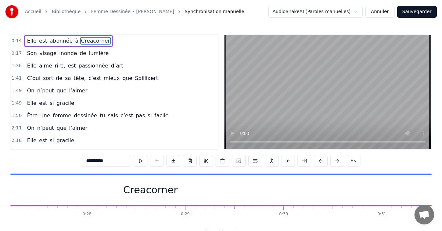
scroll to position [0, 2695]
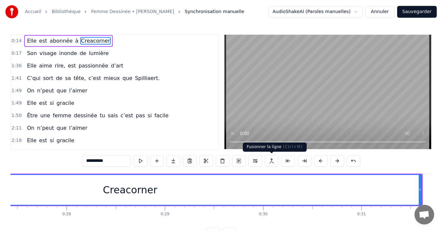
click at [273, 161] on button at bounding box center [272, 161] width 14 height 12
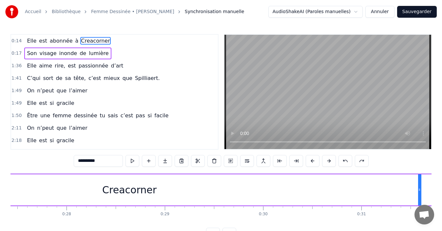
click at [95, 42] on span "Creacorner" at bounding box center [95, 41] width 30 height 8
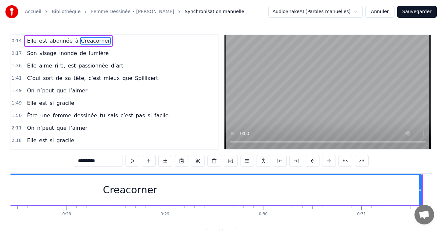
drag, startPoint x: 419, startPoint y: 191, endPoint x: 354, endPoint y: 189, distance: 65.5
click at [354, 189] on div "Son" at bounding box center [442, 190] width 2778 height 32
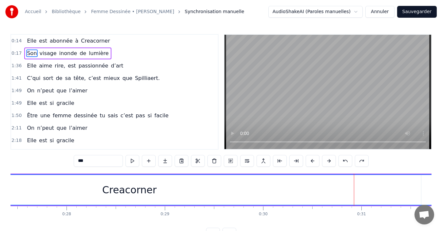
click at [87, 39] on span "Creacorner" at bounding box center [95, 41] width 30 height 8
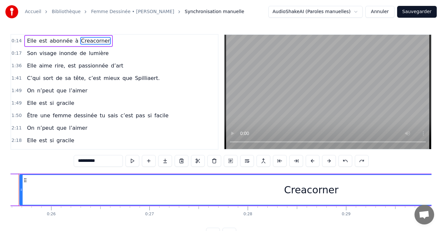
scroll to position [0, 2490]
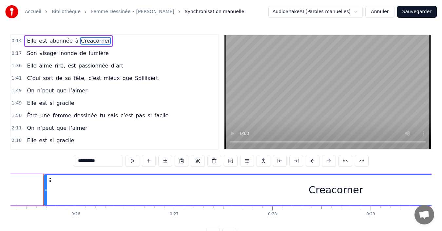
drag, startPoint x: 49, startPoint y: 181, endPoint x: 7, endPoint y: 185, distance: 42.4
click at [7, 185] on div "Accueil Bibliothèque Femme Dessinée • Françoise Synchronisation manuelle AudioS…" at bounding box center [221, 119] width 442 height 239
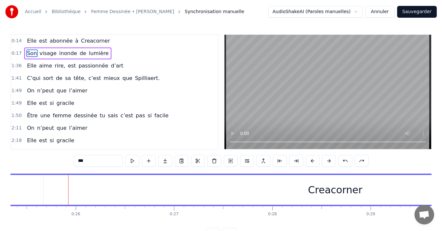
click at [82, 42] on span "Creacorner" at bounding box center [95, 41] width 30 height 8
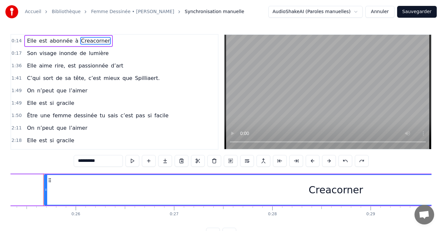
drag, startPoint x: 49, startPoint y: 181, endPoint x: 17, endPoint y: 177, distance: 32.4
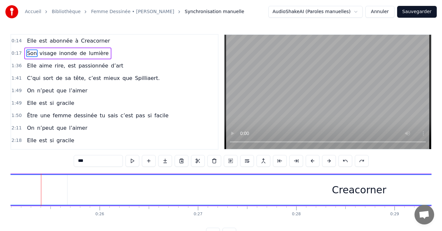
scroll to position [0, 2463]
click at [87, 43] on span "Creacorner" at bounding box center [95, 41] width 30 height 8
type input "**********"
